Goal: Task Accomplishment & Management: Manage account settings

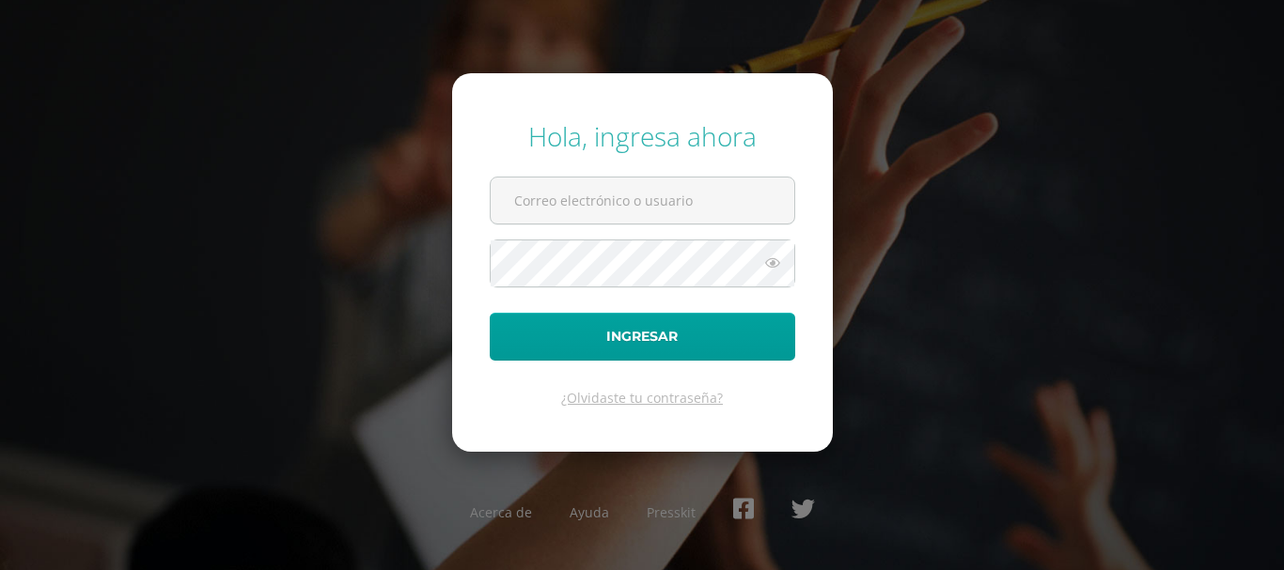
type input "[EMAIL_ADDRESS][DOMAIN_NAME]"
click at [545, 241] on form "Hola, ingresa ahora [EMAIL_ADDRESS][DOMAIN_NAME] Ingresar ¿Olvidaste tu contras…" at bounding box center [642, 262] width 381 height 378
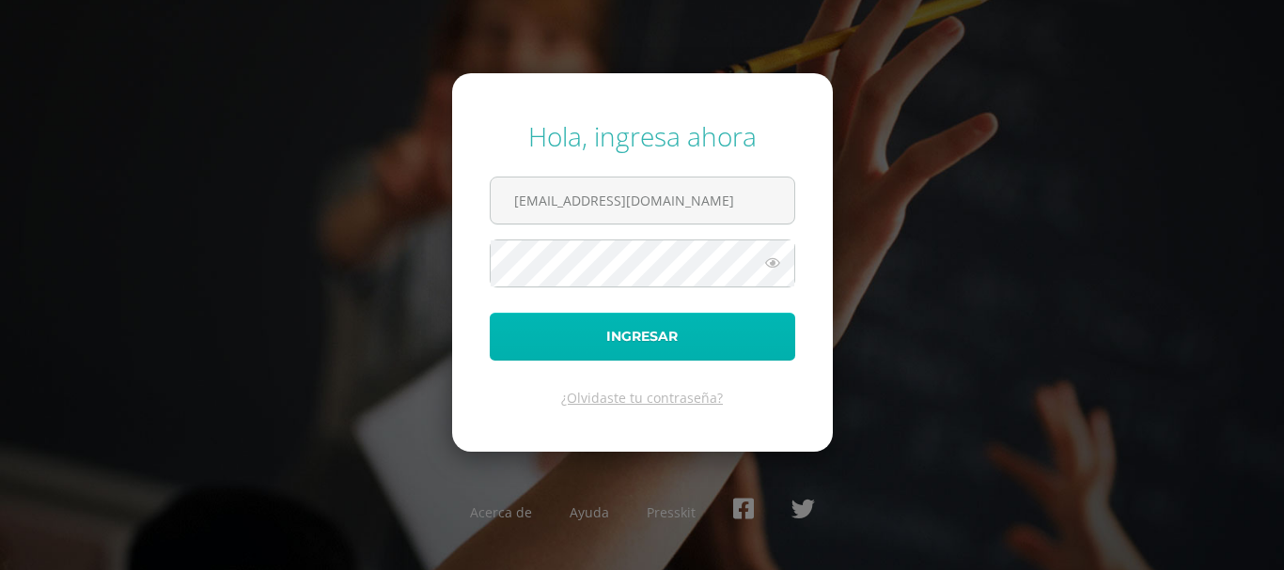
click at [596, 313] on button "Ingresar" at bounding box center [642, 337] width 305 height 48
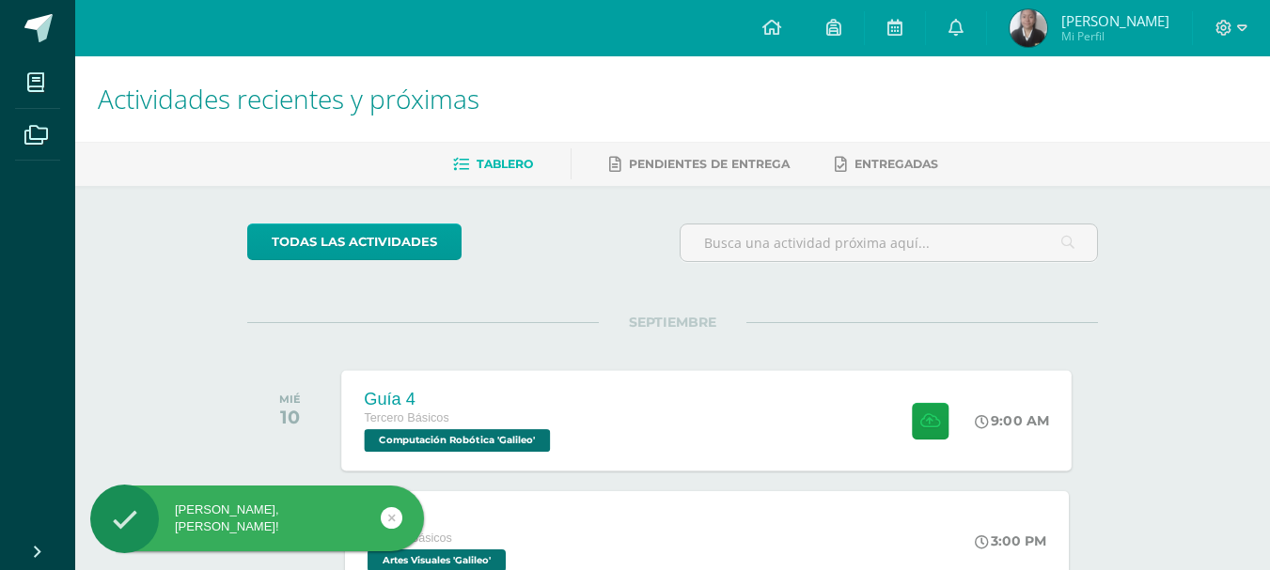
click at [551, 433] on span "Computación Robótica 'Galileo'" at bounding box center [458, 440] width 186 height 23
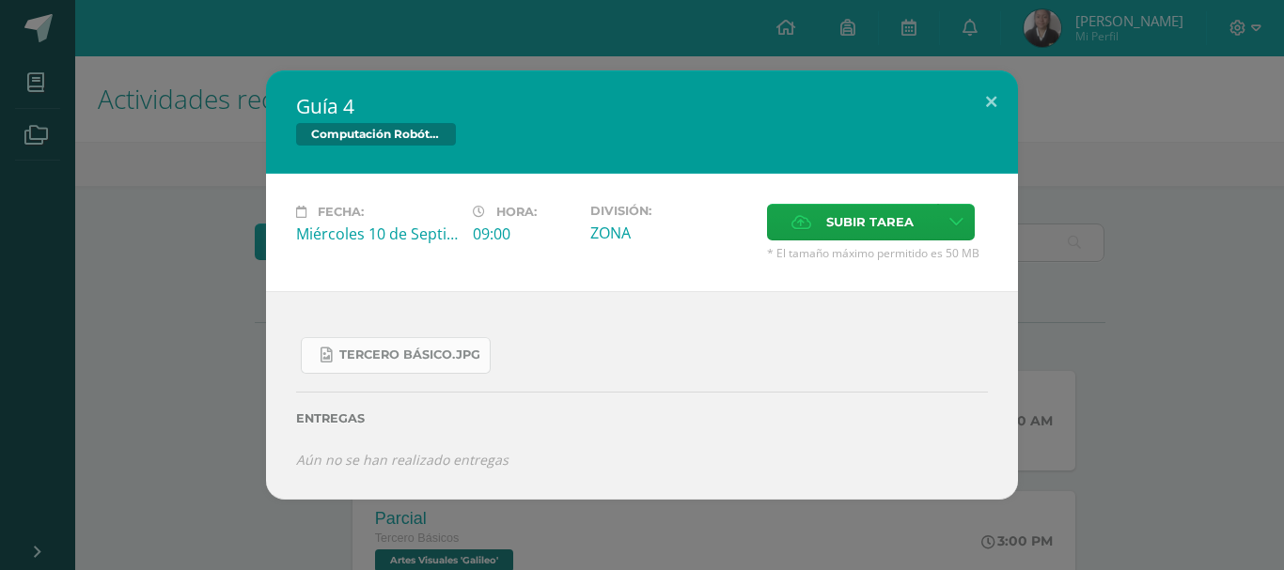
click at [444, 352] on span "Tercero Básico.jpg" at bounding box center [409, 355] width 141 height 15
